Goal: Check status: Check status

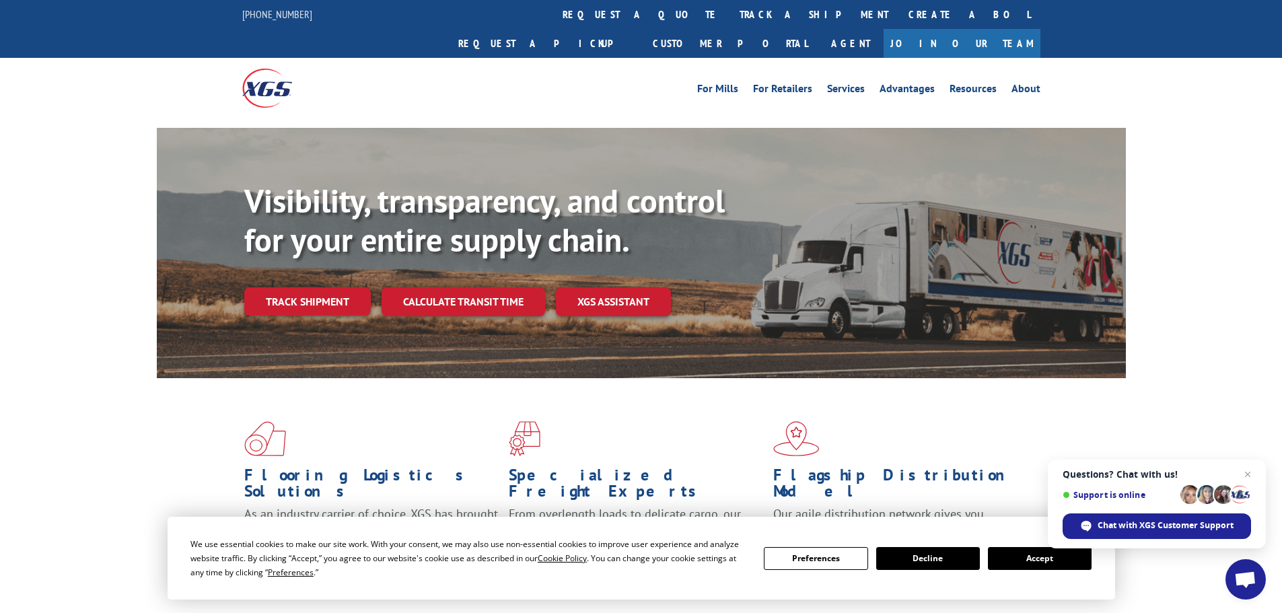
click at [1026, 557] on button "Accept" at bounding box center [1040, 558] width 104 height 23
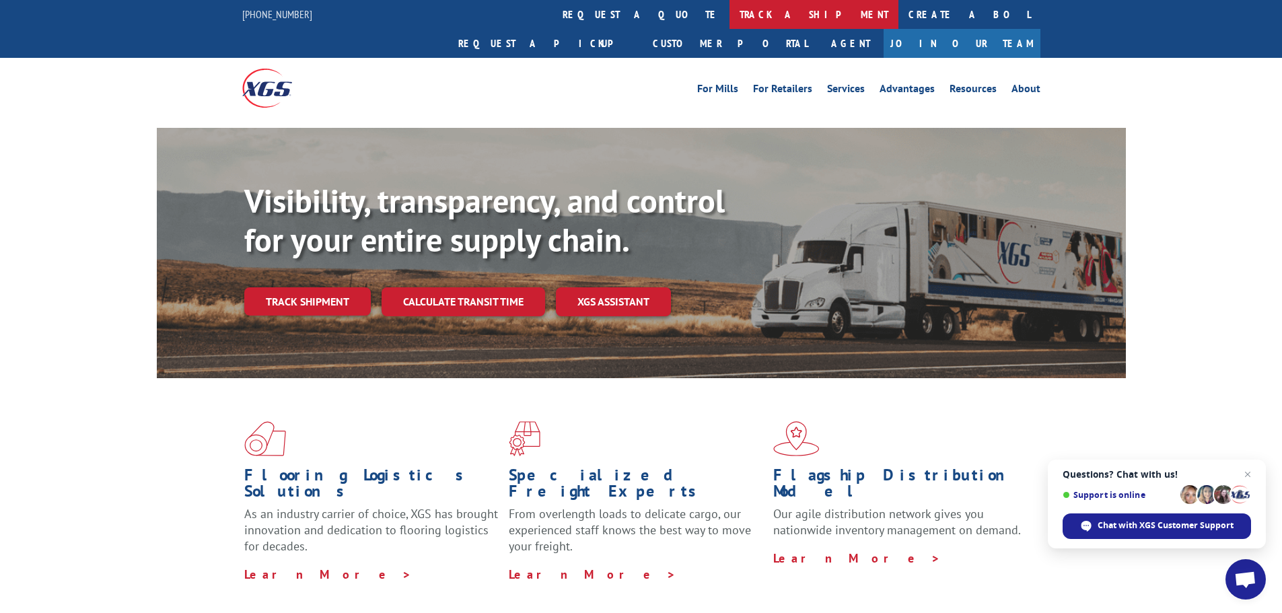
click at [730, 12] on link "track a shipment" at bounding box center [814, 14] width 169 height 29
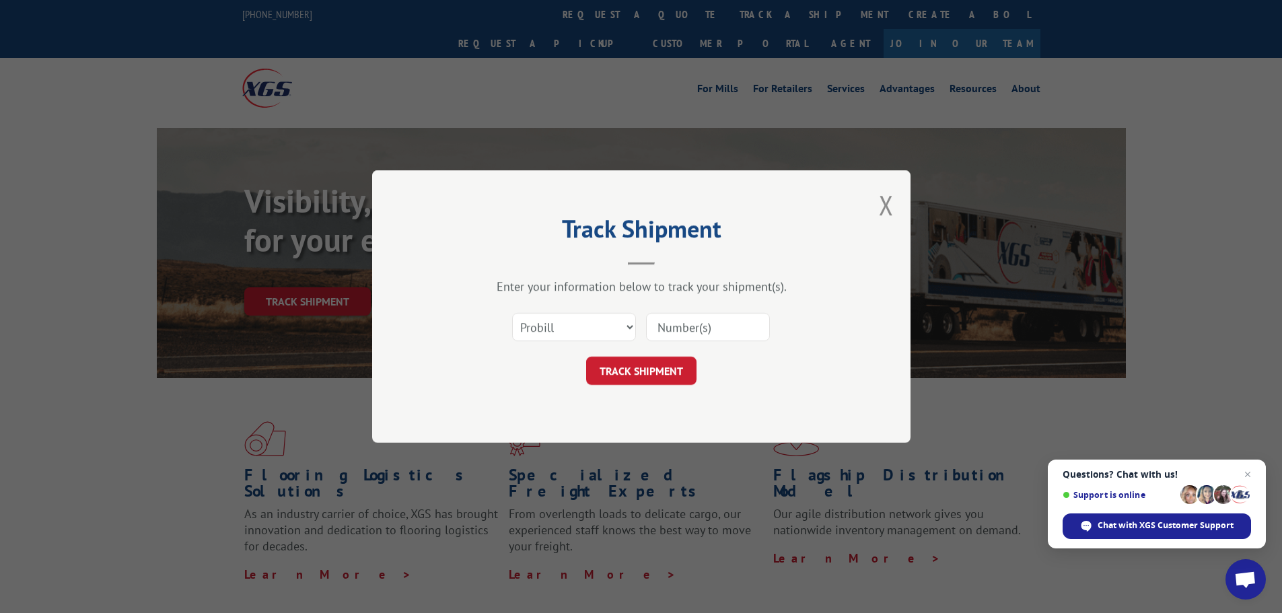
click at [732, 326] on input at bounding box center [708, 327] width 124 height 28
paste input "23563427"
type input "23563427"
click at [670, 363] on button "TRACK SHIPMENT" at bounding box center [641, 371] width 110 height 28
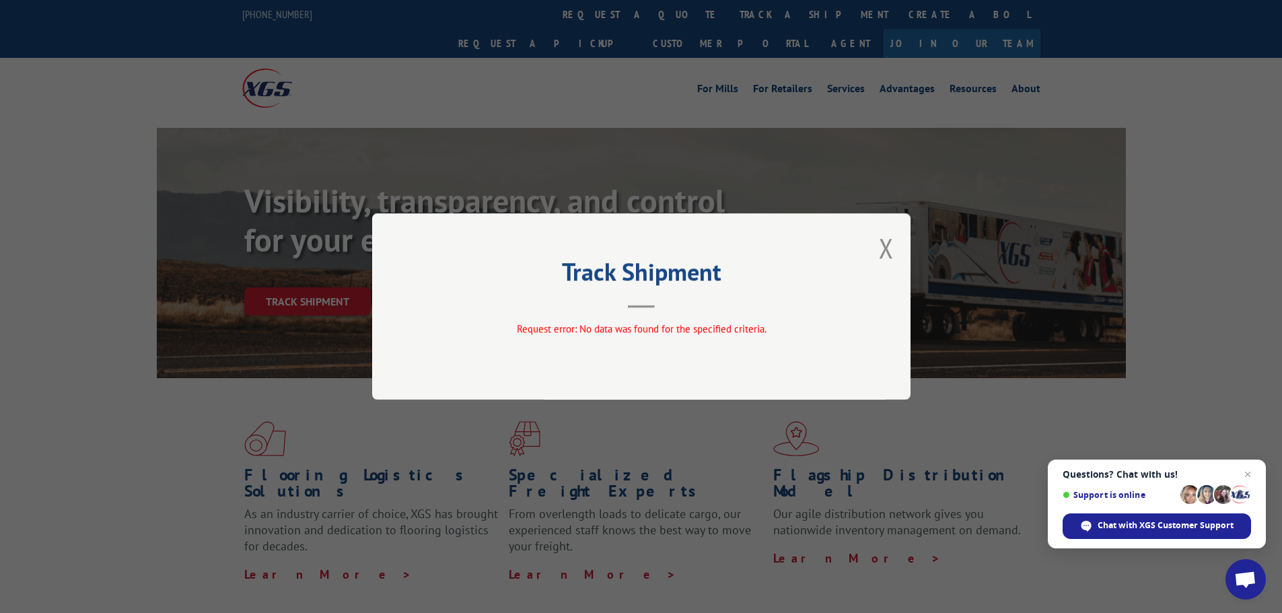
drag, startPoint x: 653, startPoint y: 307, endPoint x: 794, endPoint y: 283, distance: 142.7
click at [662, 305] on header "Track Shipment" at bounding box center [641, 285] width 404 height 46
click at [887, 245] on button "Close modal" at bounding box center [886, 248] width 15 height 36
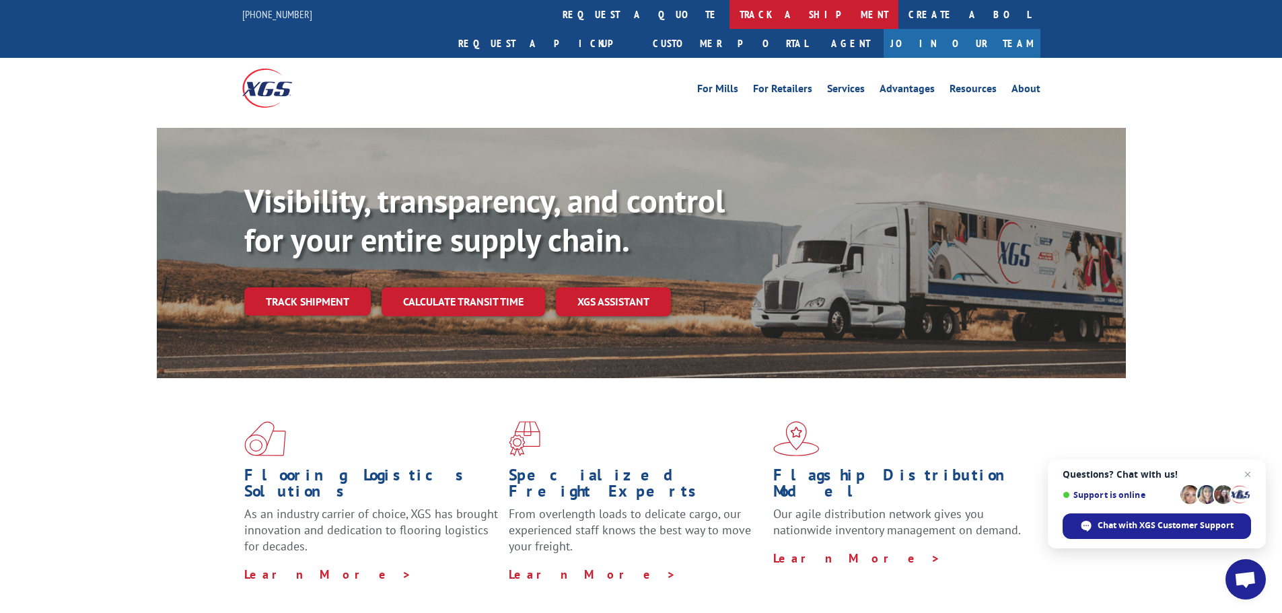
click at [730, 16] on link "track a shipment" at bounding box center [814, 14] width 169 height 29
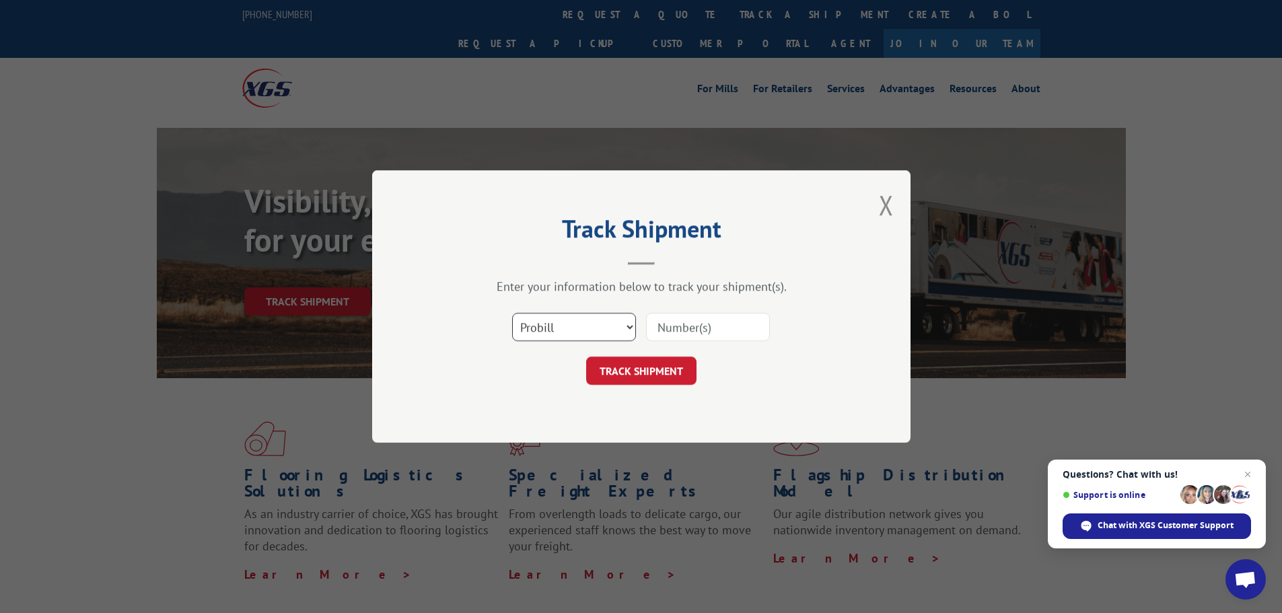
click at [547, 330] on select "Select category... Probill BOL PO" at bounding box center [574, 327] width 124 height 28
select select "bol"
click at [512, 313] on select "Select category... Probill BOL PO" at bounding box center [574, 327] width 124 height 28
click at [685, 326] on input at bounding box center [708, 327] width 124 height 28
paste input "23563427"
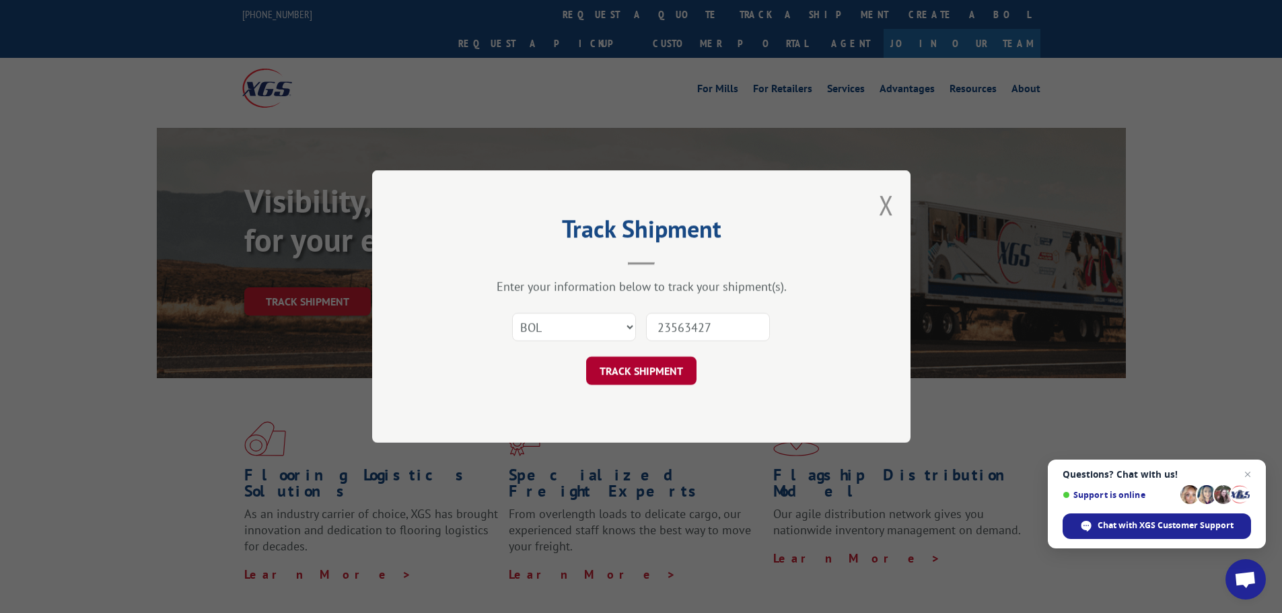
type input "23563427"
click at [662, 372] on button "TRACK SHIPMENT" at bounding box center [641, 371] width 110 height 28
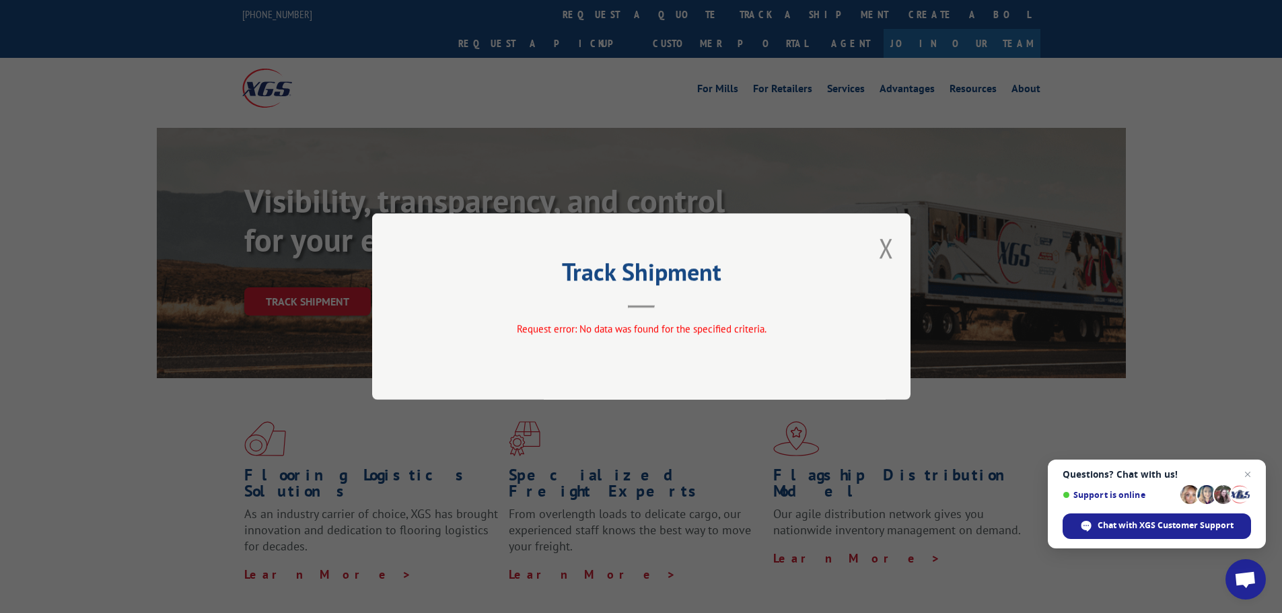
click at [878, 248] on div "Track Shipment Request error: No data was found for the specified criteria." at bounding box center [641, 306] width 538 height 186
click at [883, 248] on button "Close modal" at bounding box center [886, 248] width 15 height 36
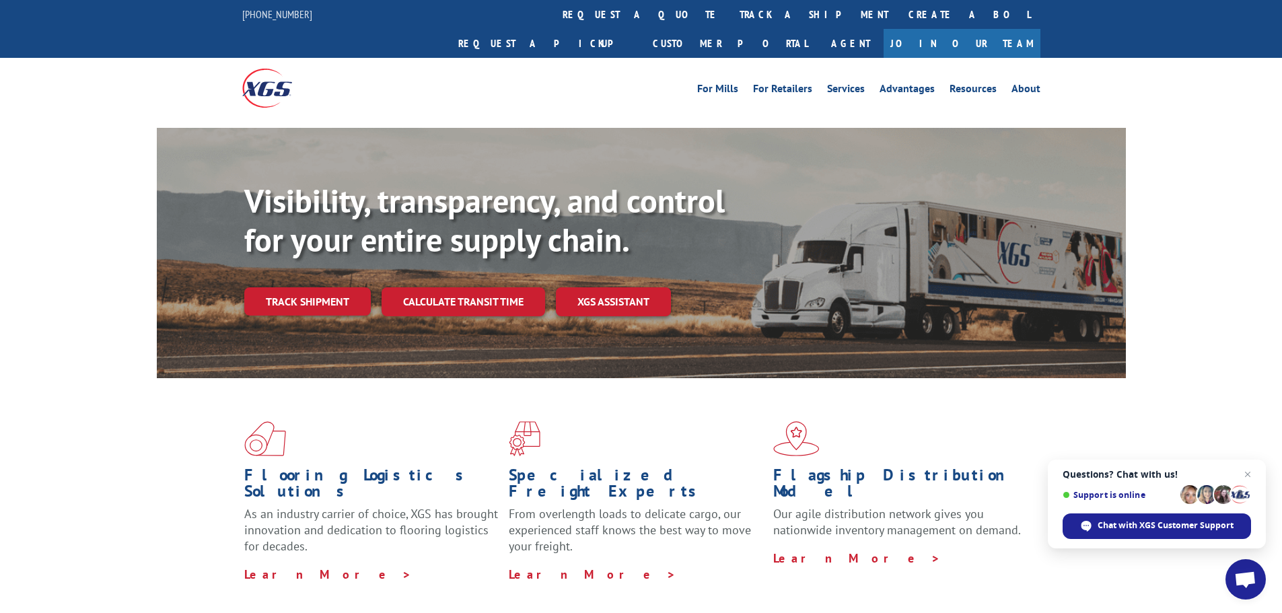
drag, startPoint x: 602, startPoint y: 13, endPoint x: 570, endPoint y: 54, distance: 51.7
click at [730, 13] on link "track a shipment" at bounding box center [814, 14] width 169 height 29
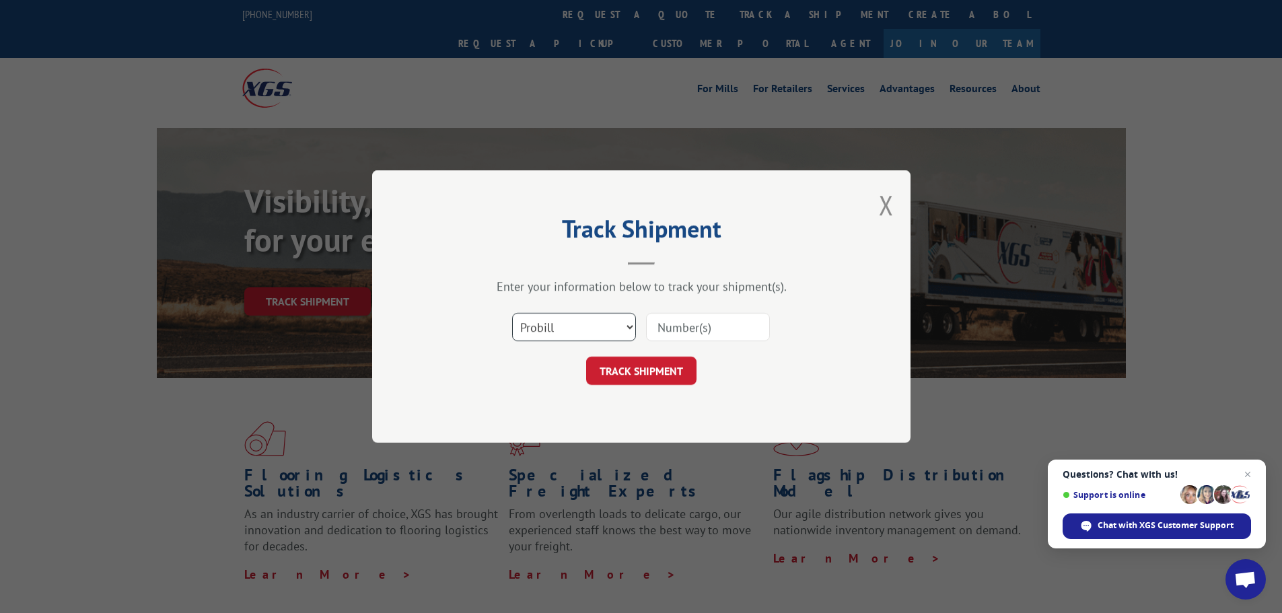
click at [555, 327] on select "Select category... Probill BOL PO" at bounding box center [574, 327] width 124 height 28
select select "po"
click at [512, 313] on select "Select category... Probill BOL PO" at bounding box center [574, 327] width 124 height 28
click at [696, 332] on input at bounding box center [708, 327] width 124 height 28
paste input "23563427"
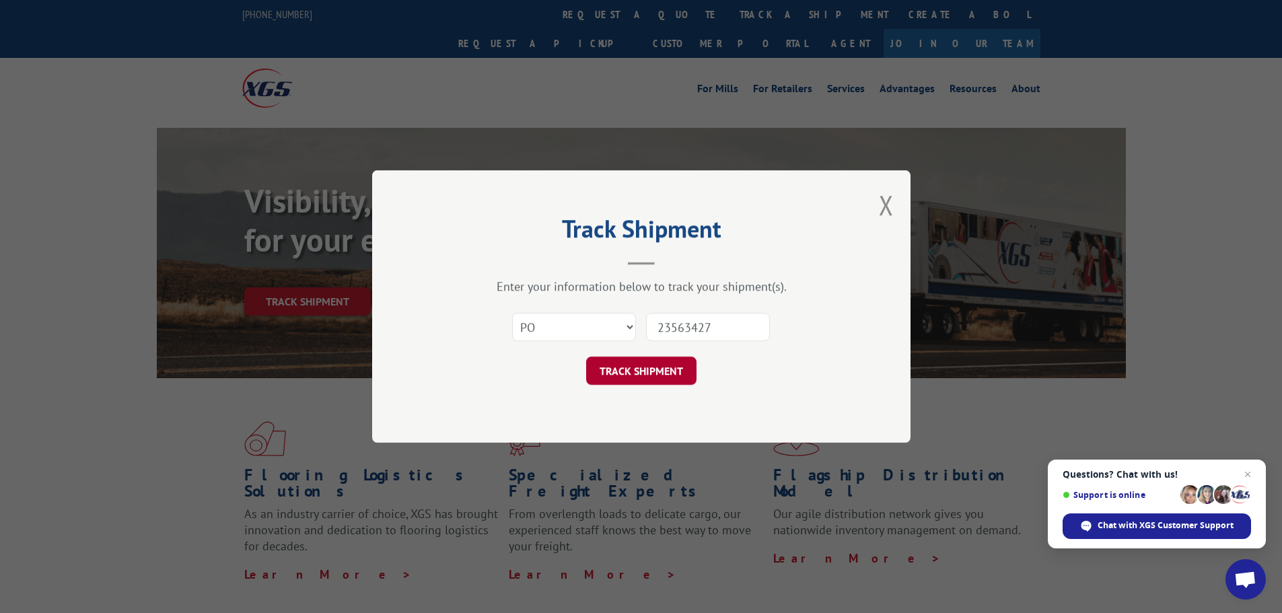
type input "23563427"
drag, startPoint x: 662, startPoint y: 361, endPoint x: 680, endPoint y: 364, distance: 18.4
click at [662, 361] on button "TRACK SHIPMENT" at bounding box center [641, 371] width 110 height 28
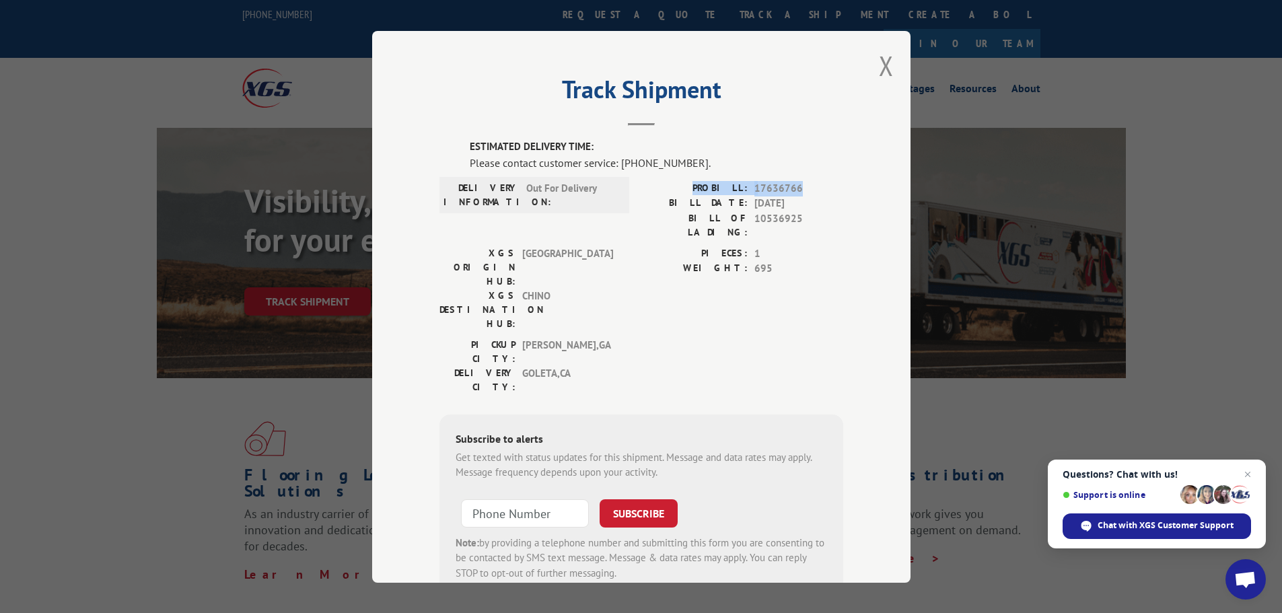
drag, startPoint x: 730, startPoint y: 185, endPoint x: 795, endPoint y: 185, distance: 64.6
click at [795, 185] on div "PROBILL: 17636766" at bounding box center [742, 187] width 202 height 15
copy div "PROBILL: 17636766"
click at [828, 262] on span "695" at bounding box center [798, 268] width 89 height 15
click at [1248, 471] on span "Close chat" at bounding box center [1248, 474] width 17 height 17
